Goal: Task Accomplishment & Management: Manage account settings

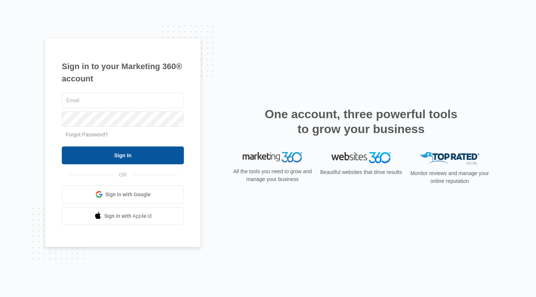
type input "[PERSON_NAME][EMAIL_ADDRESS][DOMAIN_NAME]"
click at [121, 158] on input "Sign In" at bounding box center [123, 156] width 122 height 18
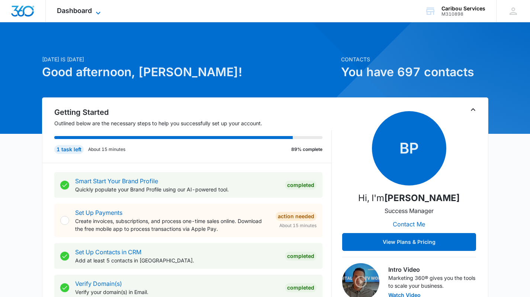
click at [85, 11] on span "Dashboard" at bounding box center [74, 11] width 35 height 8
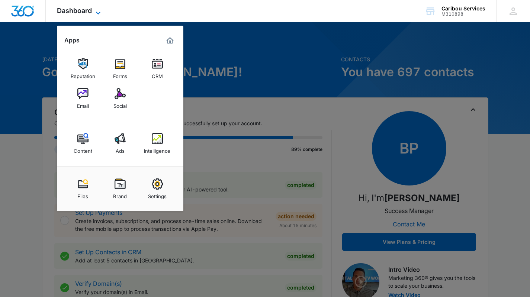
click at [98, 11] on icon at bounding box center [98, 13] width 9 height 9
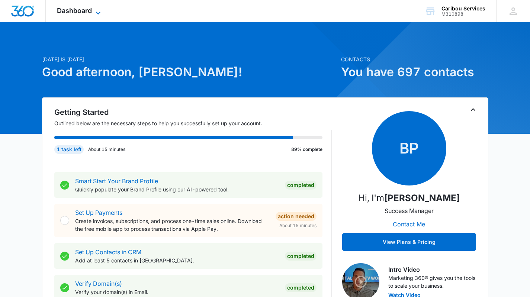
click at [83, 11] on span "Dashboard" at bounding box center [74, 11] width 35 height 8
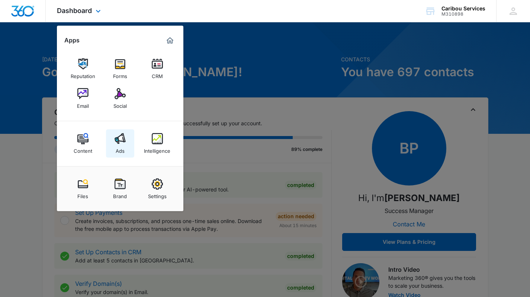
click at [120, 144] on img at bounding box center [120, 138] width 11 height 11
